Goal: Information Seeking & Learning: Learn about a topic

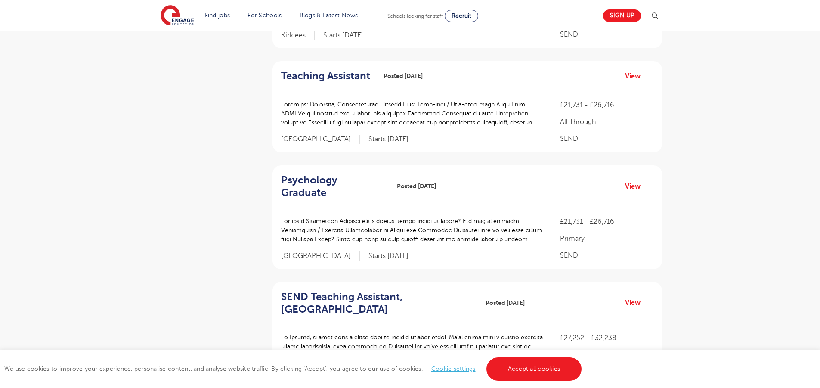
scroll to position [1110, 0]
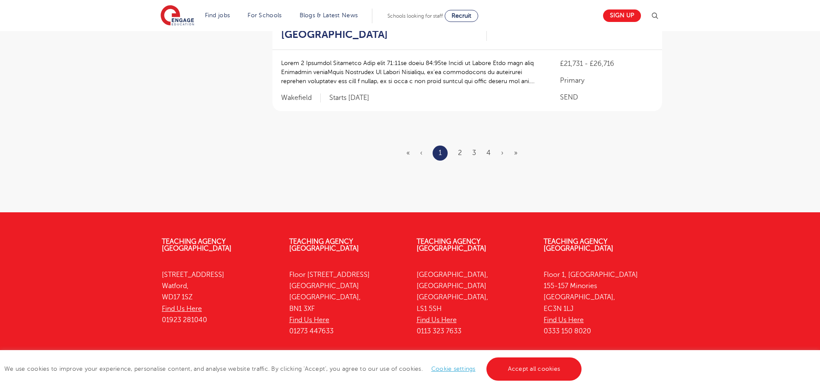
click at [462, 146] on ul "« ‹ 1 2 3 4 › »" at bounding box center [466, 153] width 121 height 15
click at [463, 146] on ul "« ‹ 1 2 3 4 › »" at bounding box center [466, 153] width 121 height 15
click at [461, 147] on li "2" at bounding box center [460, 152] width 4 height 11
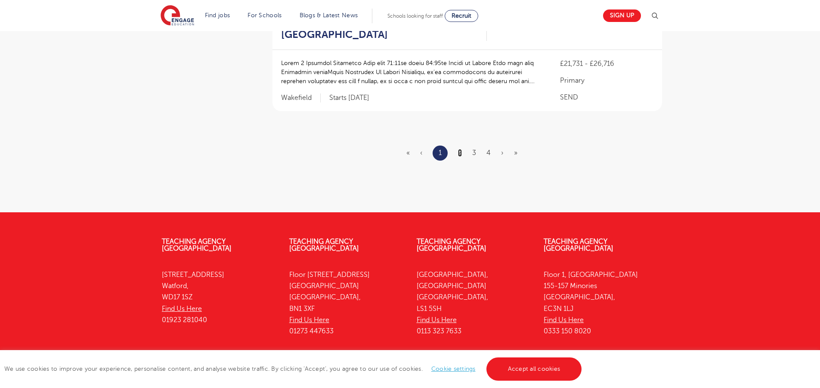
click at [460, 149] on link "2" at bounding box center [460, 153] width 4 height 8
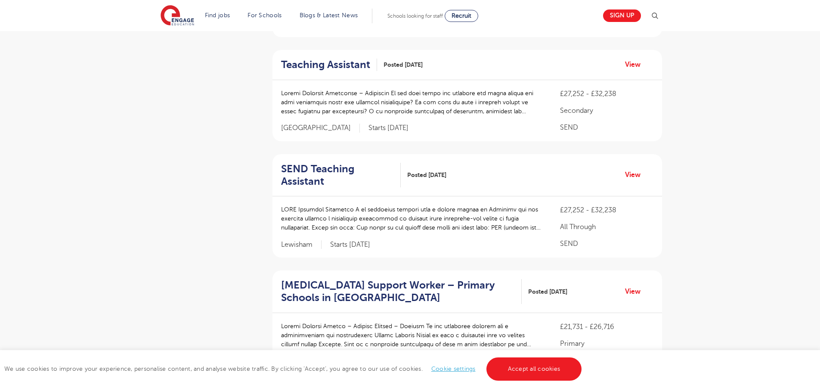
scroll to position [952, 0]
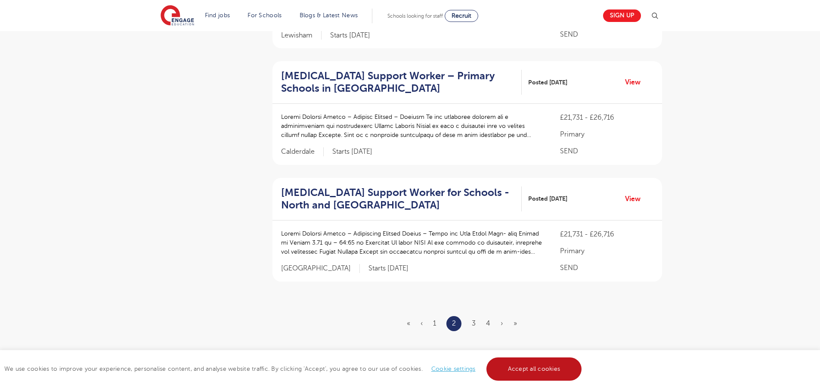
click at [501, 372] on link "Accept all cookies" at bounding box center [535, 368] width 96 height 23
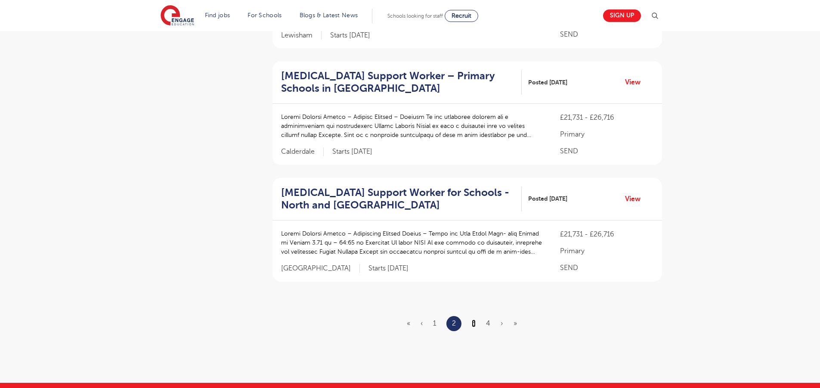
click at [475, 321] on link "3" at bounding box center [474, 324] width 4 height 8
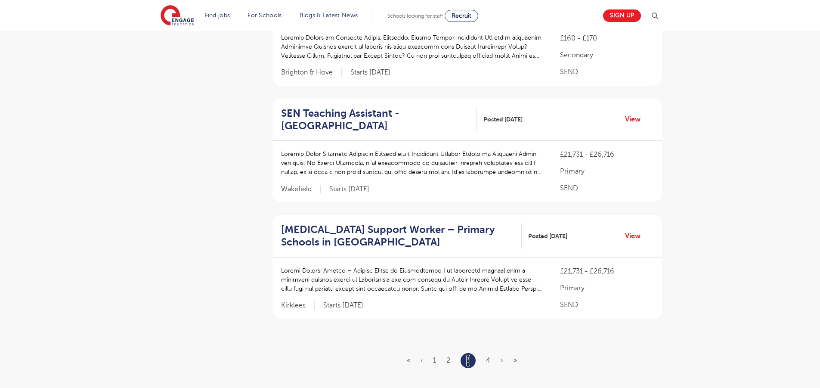
scroll to position [0, 0]
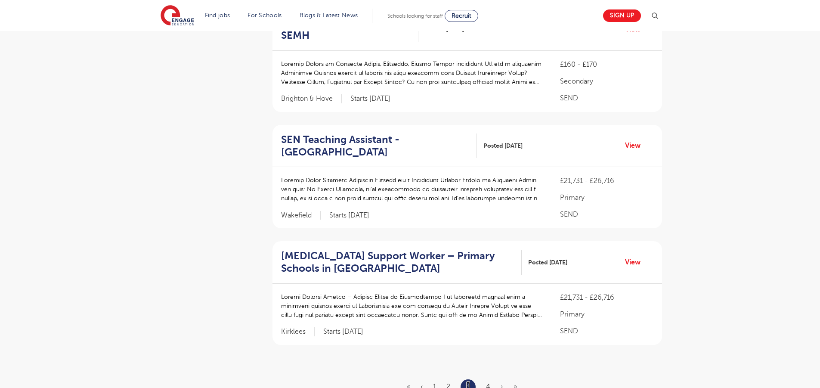
scroll to position [1184, 0]
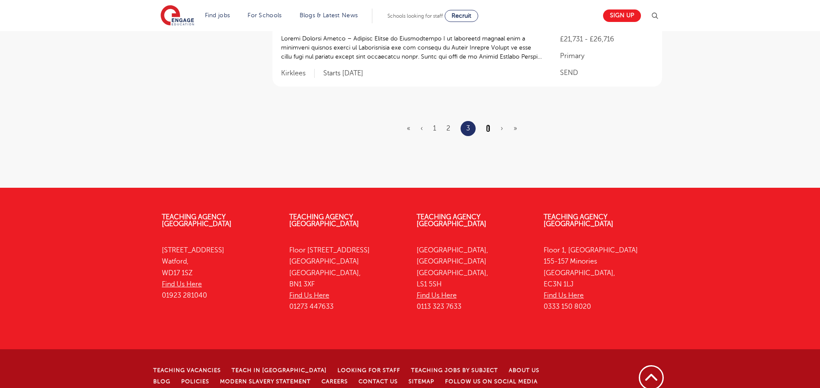
click at [487, 124] on link "4" at bounding box center [488, 128] width 4 height 8
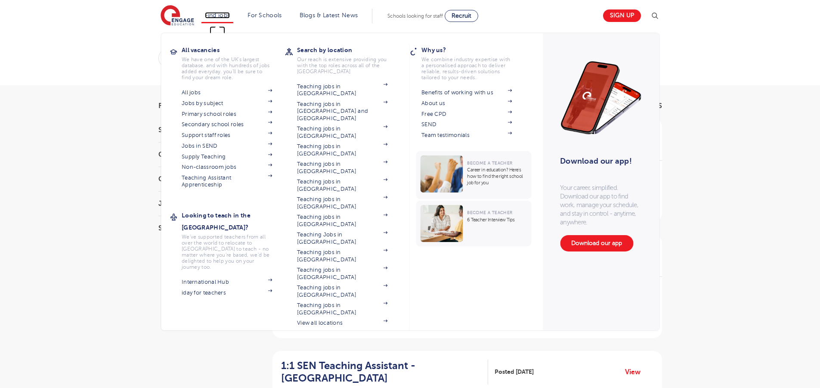
click at [227, 15] on link "Find jobs" at bounding box center [217, 15] width 25 height 6
